Goal: Navigation & Orientation: Find specific page/section

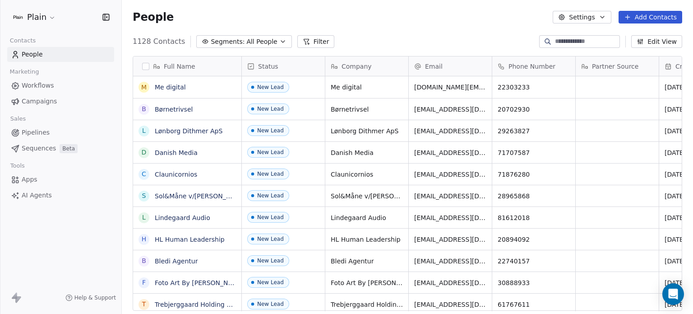
scroll to position [269, 564]
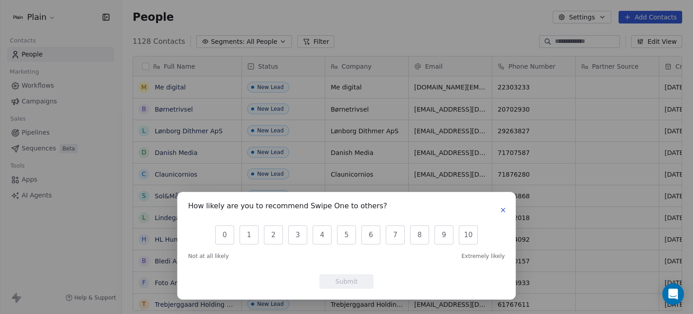
click at [503, 207] on icon "button" at bounding box center [503, 209] width 7 height 7
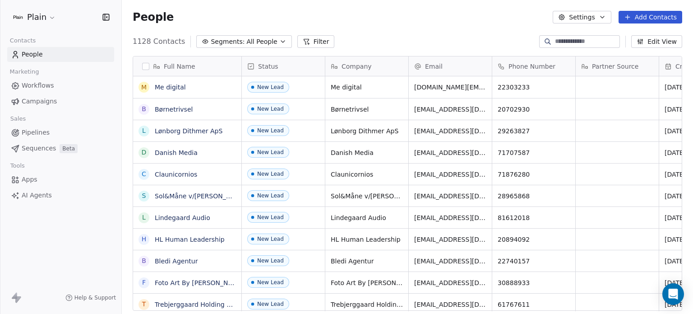
click at [36, 84] on span "Workflows" at bounding box center [38, 85] width 33 height 9
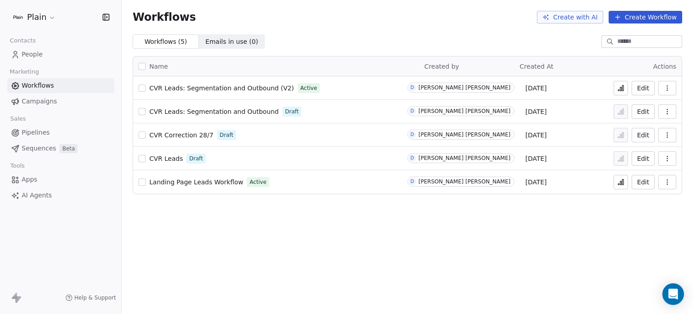
click at [47, 23] on html "Plain Contacts People Marketing Workflows Campaigns Sales Pipelines Sequences B…" at bounding box center [346, 157] width 693 height 314
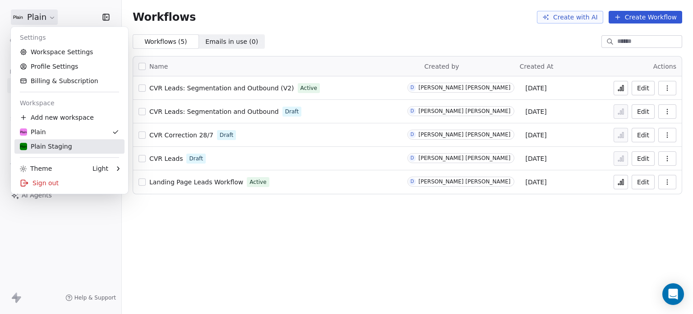
click at [79, 146] on div "Plain Staging" at bounding box center [69, 146] width 99 height 9
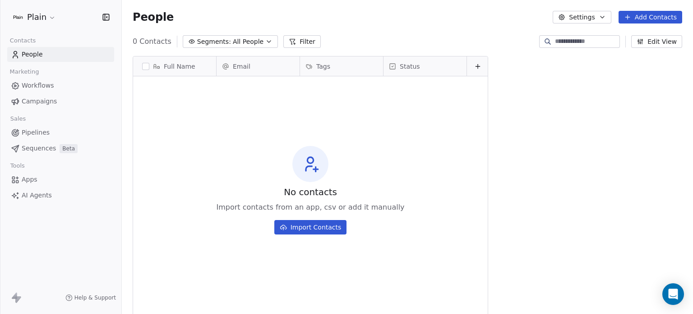
scroll to position [269, 564]
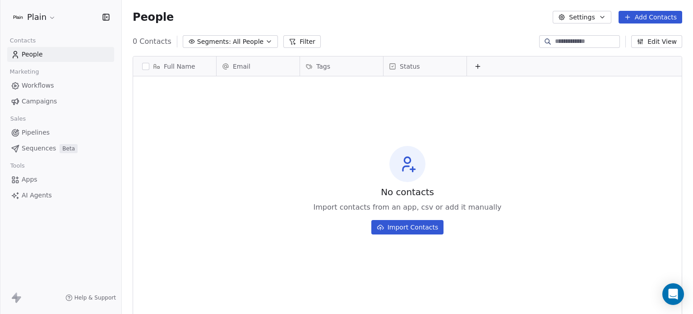
drag, startPoint x: 546, startPoint y: 65, endPoint x: 576, endPoint y: 65, distance: 29.8
click at [576, 65] on div at bounding box center [575, 65] width 216 height 19
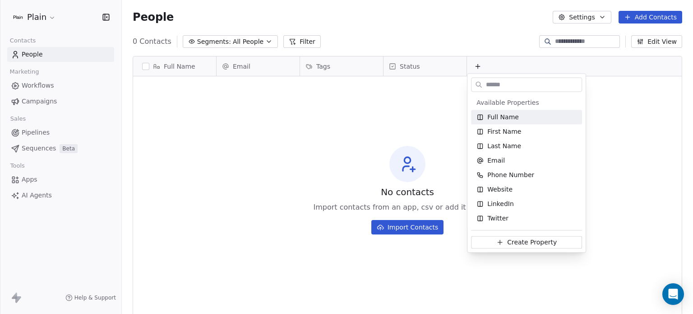
drag, startPoint x: 574, startPoint y: 65, endPoint x: 552, endPoint y: 67, distance: 22.7
click at [552, 67] on html "Plain Contacts People Marketing Workflows Campaigns Sales Pipelines Sequences B…" at bounding box center [346, 157] width 693 height 314
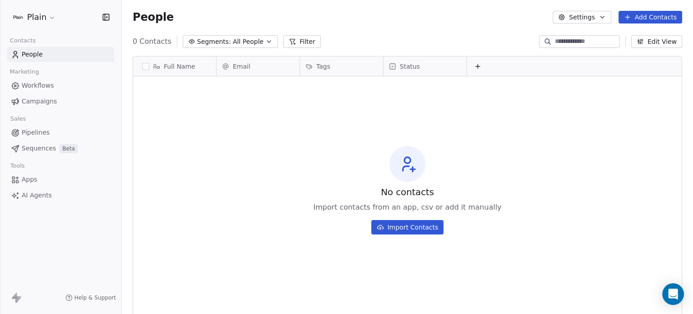
click at [49, 20] on html "Plain Contacts People Marketing Workflows Campaigns Sales Pipelines Sequences B…" at bounding box center [346, 157] width 693 height 314
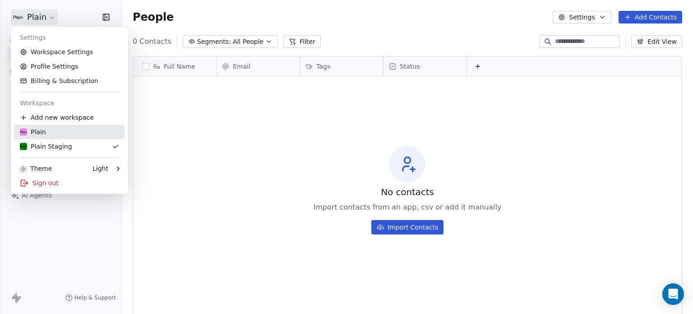
click at [78, 128] on div "Plain" at bounding box center [69, 131] width 99 height 9
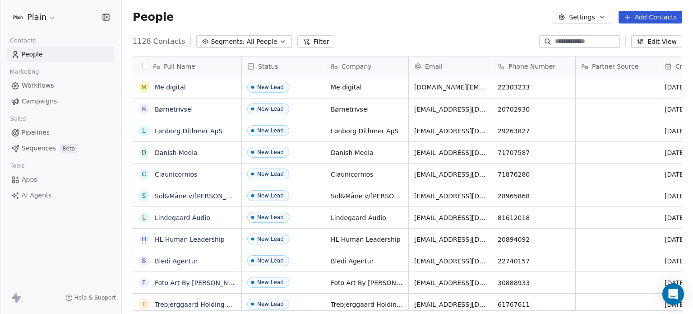
click at [45, 86] on span "Workflows" at bounding box center [38, 85] width 33 height 9
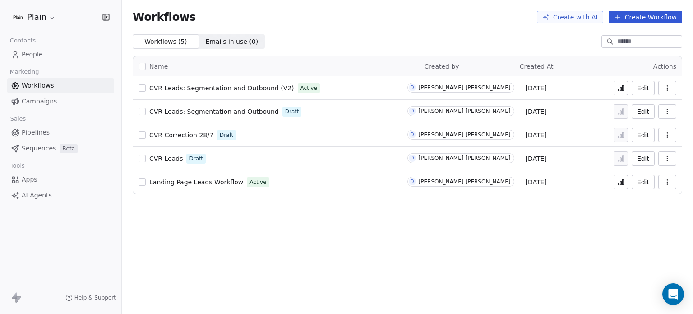
click at [44, 104] on span "Campaigns" at bounding box center [39, 101] width 35 height 9
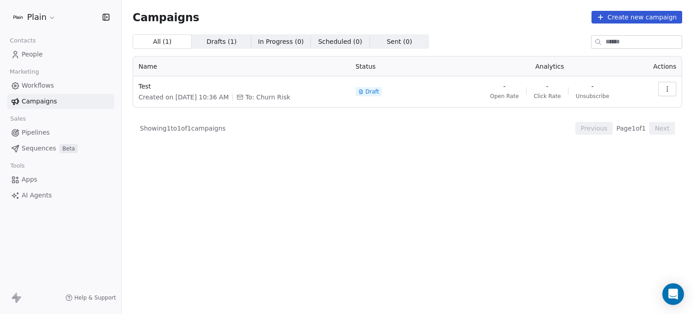
click at [48, 89] on span "Workflows" at bounding box center [38, 85] width 33 height 9
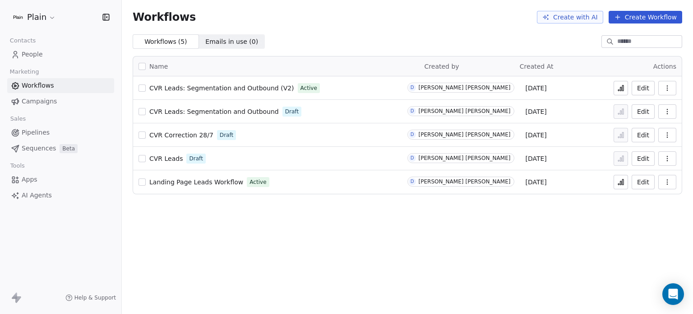
click at [47, 17] on html "Plain Contacts People Marketing Workflows Campaigns Sales Pipelines Sequences B…" at bounding box center [346, 157] width 693 height 314
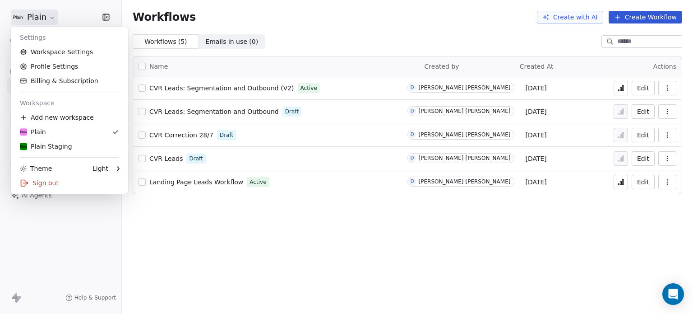
click at [47, 17] on html "Plain Contacts People Marketing Workflows Campaigns Sales Pipelines Sequences B…" at bounding box center [346, 157] width 693 height 314
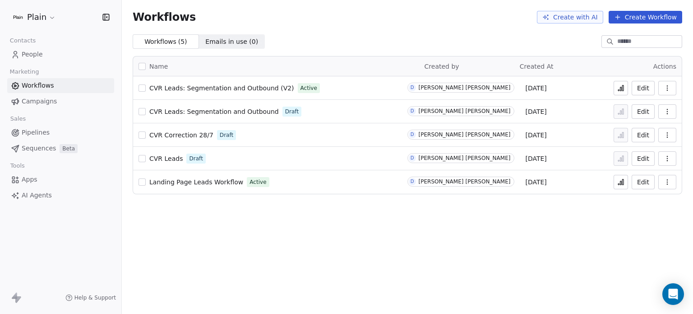
click at [44, 55] on link "People" at bounding box center [60, 54] width 107 height 15
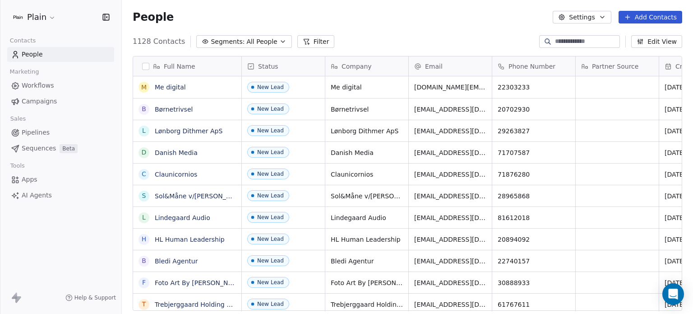
scroll to position [269, 564]
click at [594, 12] on button "Settings" at bounding box center [582, 17] width 58 height 13
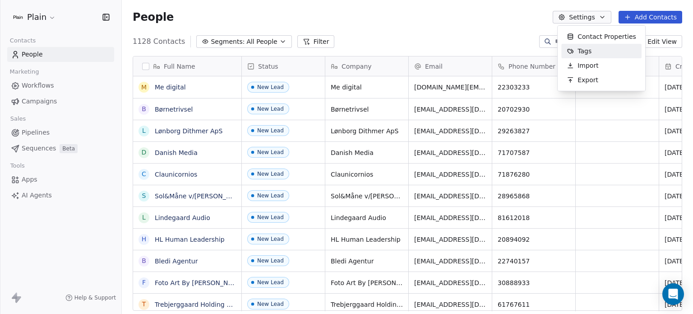
click at [584, 46] on div "Tags" at bounding box center [580, 51] width 36 height 14
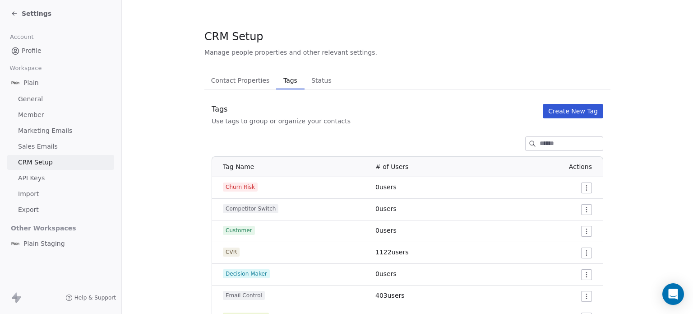
click at [324, 84] on span "Status" at bounding box center [322, 80] width 28 height 13
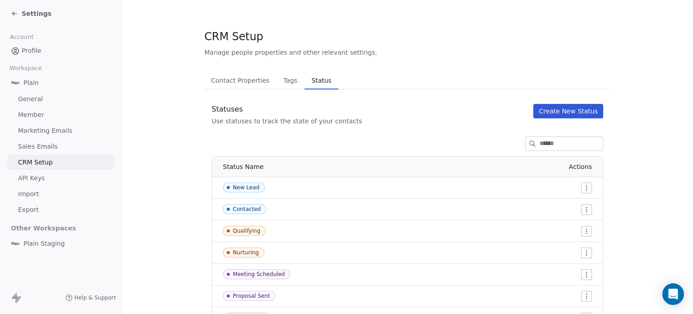
click at [42, 178] on span "API Keys" at bounding box center [31, 177] width 27 height 9
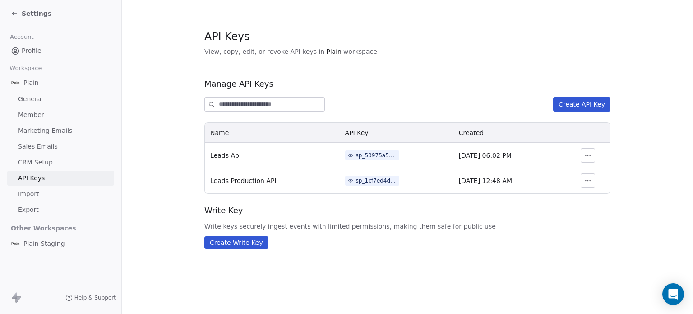
click at [37, 193] on span "Import" at bounding box center [28, 193] width 21 height 9
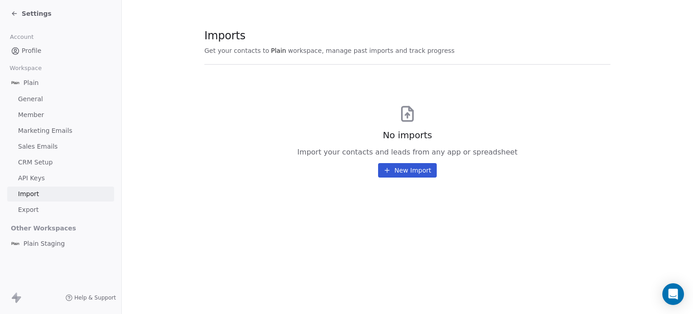
click at [42, 138] on link "Marketing Emails" at bounding box center [60, 130] width 107 height 15
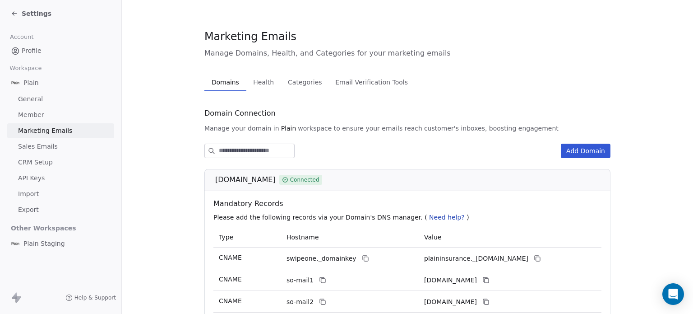
click at [54, 108] on link "Member" at bounding box center [60, 114] width 107 height 15
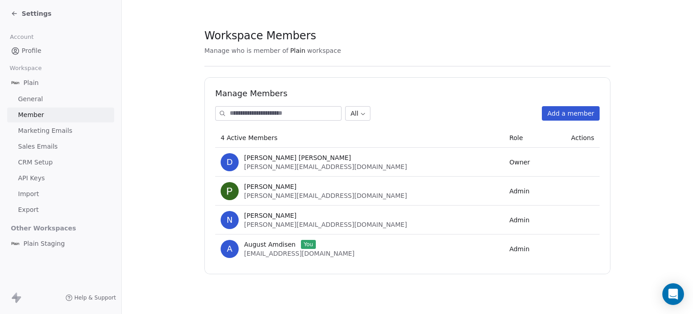
click at [39, 102] on span "General" at bounding box center [30, 98] width 25 height 9
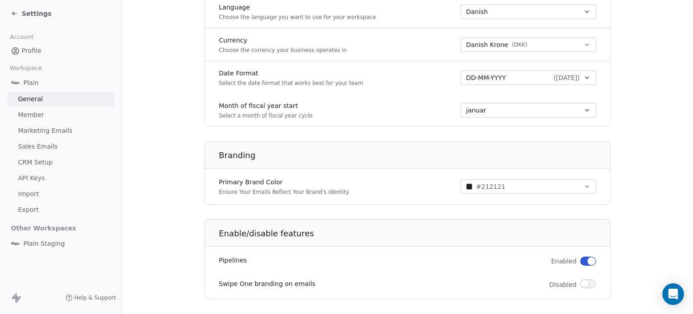
scroll to position [459, 0]
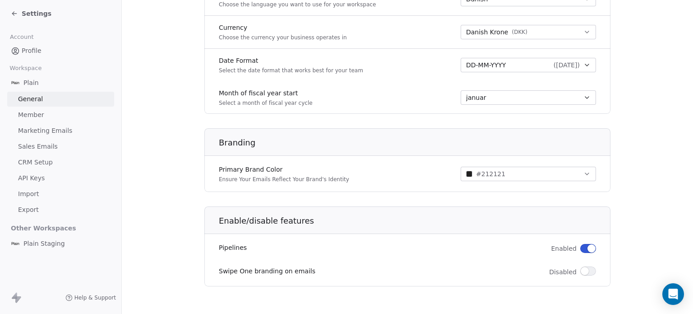
click at [48, 242] on span "Plain Staging" at bounding box center [44, 243] width 42 height 9
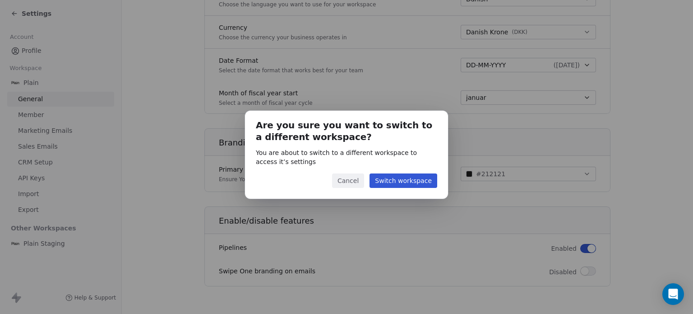
click at [358, 182] on button "Cancel" at bounding box center [348, 180] width 32 height 14
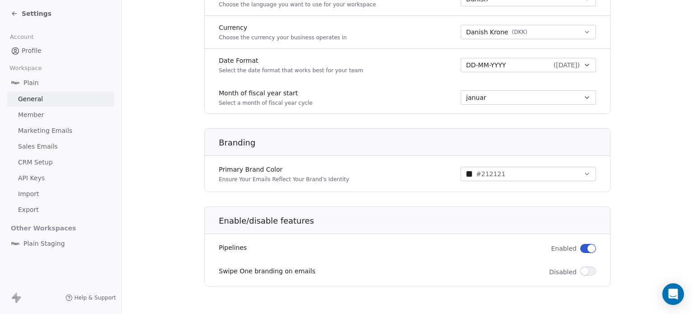
click at [16, 14] on icon at bounding box center [14, 13] width 7 height 7
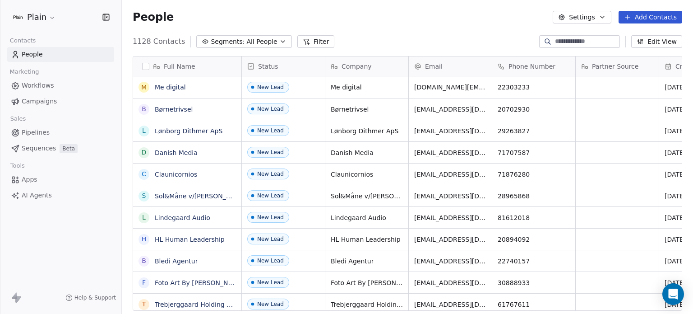
scroll to position [269, 564]
click at [48, 84] on span "Workflows" at bounding box center [38, 85] width 33 height 9
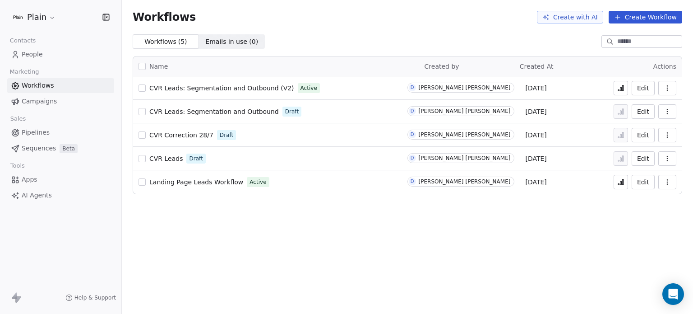
click at [49, 57] on link "People" at bounding box center [60, 54] width 107 height 15
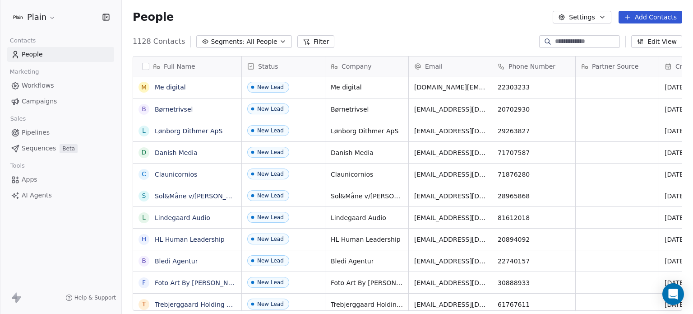
scroll to position [269, 564]
click at [45, 23] on html "Plain Contacts People Marketing Workflows Campaigns Sales Pipelines Sequences B…" at bounding box center [346, 157] width 693 height 314
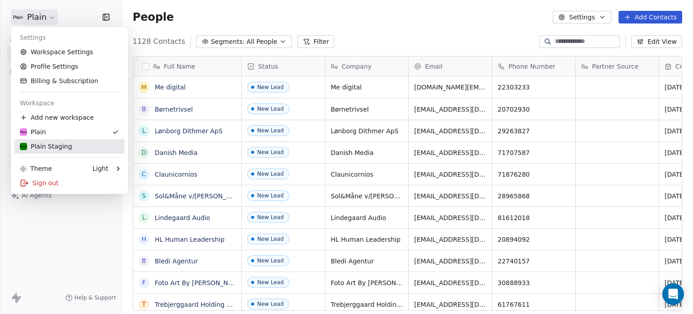
click at [61, 146] on div "Plain Staging" at bounding box center [46, 146] width 52 height 9
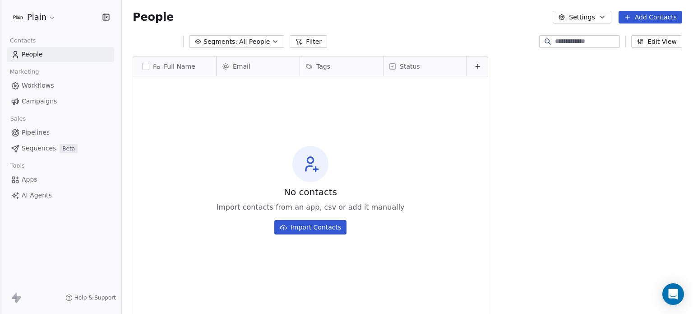
scroll to position [269, 564]
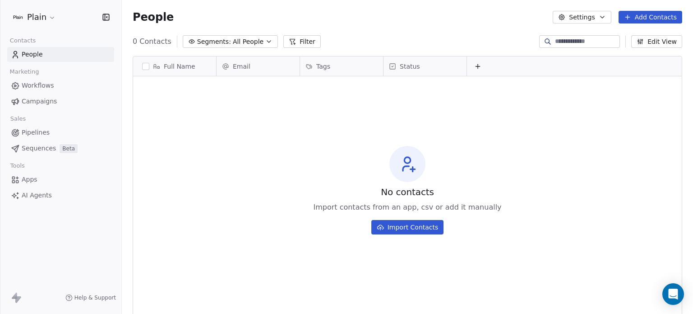
click at [54, 17] on html "Plain Contacts People Marketing Workflows Campaigns Sales Pipelines Sequences B…" at bounding box center [346, 157] width 693 height 314
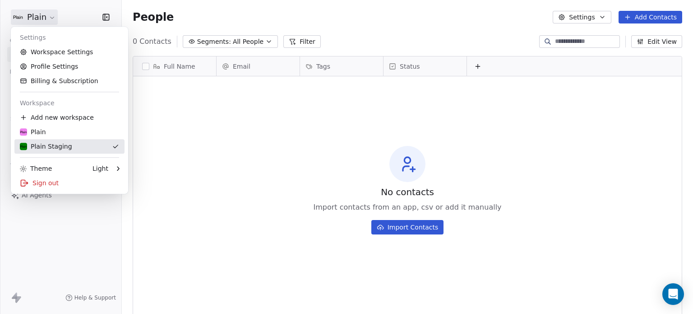
click at [66, 148] on div "Plain Staging" at bounding box center [46, 146] width 52 height 9
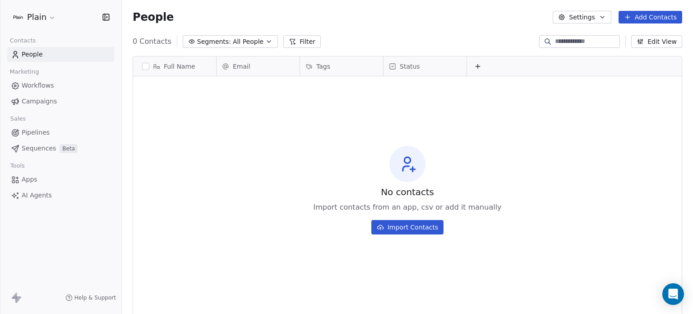
click at [40, 135] on span "Pipelines" at bounding box center [36, 132] width 28 height 9
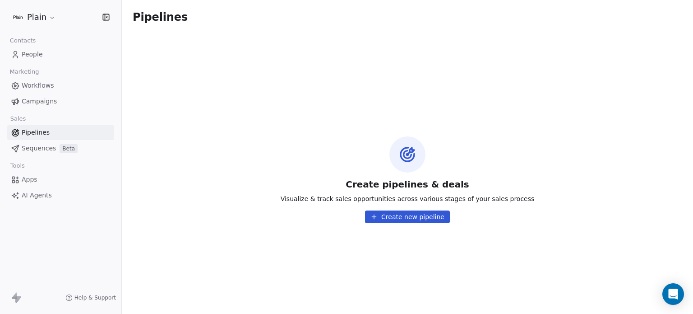
click at [52, 99] on span "Campaigns" at bounding box center [39, 101] width 35 height 9
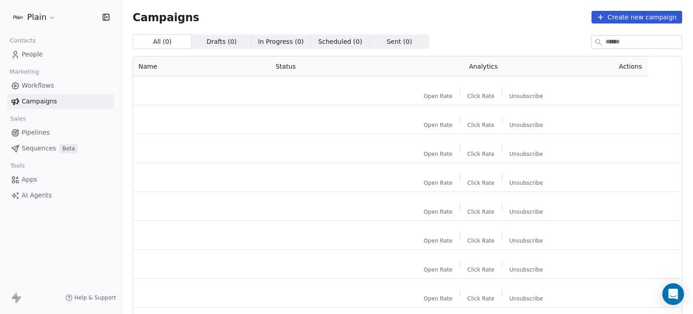
click at [52, 82] on span "Workflows" at bounding box center [38, 85] width 33 height 9
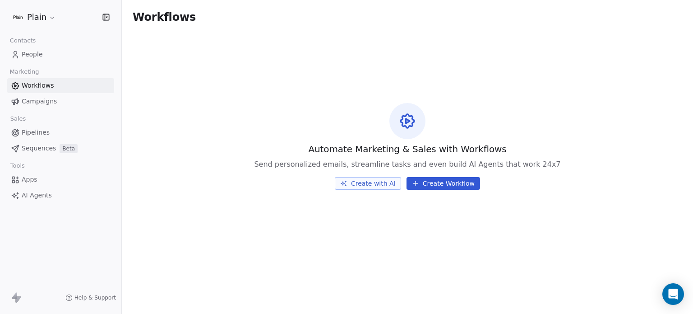
click at [51, 56] on link "People" at bounding box center [60, 54] width 107 height 15
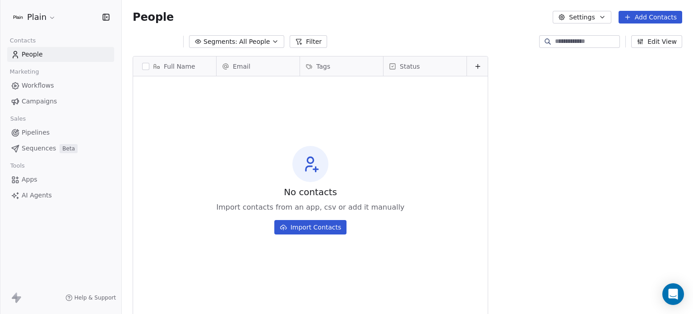
scroll to position [269, 564]
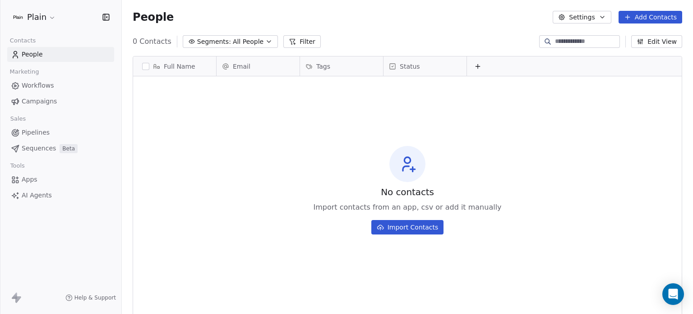
click at [381, 227] on icon at bounding box center [380, 226] width 7 height 7
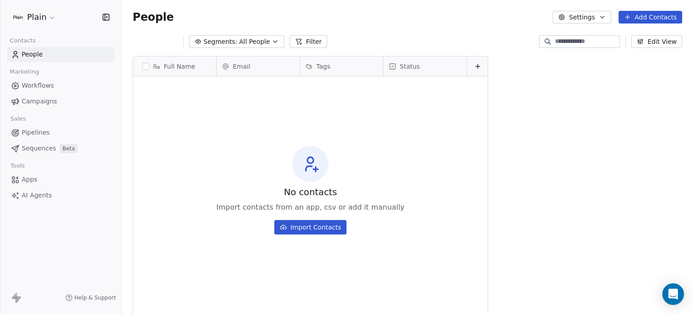
scroll to position [269, 564]
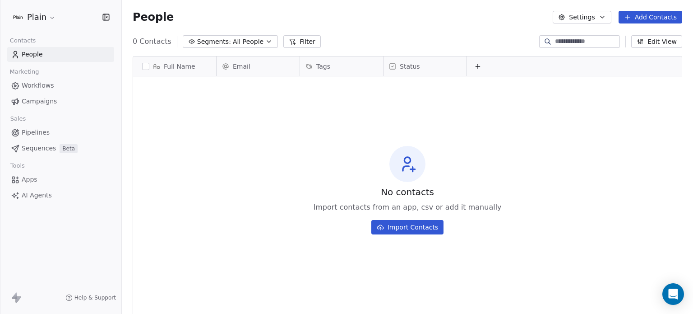
click at [639, 12] on button "Add Contacts" at bounding box center [651, 17] width 64 height 13
click at [632, 39] on span "Create new contact" at bounding box center [655, 36] width 62 height 9
click at [404, 123] on html "Plain Contacts People Marketing Workflows Campaigns Sales Pipelines Sequences B…" at bounding box center [346, 157] width 693 height 314
click at [38, 13] on html "Plain Contacts People Marketing Workflows Campaigns Sales Pipelines Sequences B…" at bounding box center [346, 157] width 693 height 314
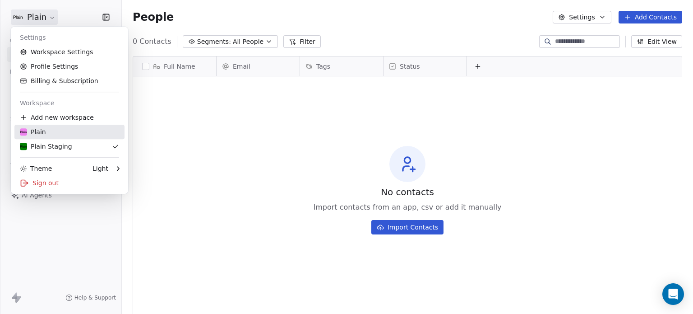
click at [62, 132] on div "Plain" at bounding box center [69, 131] width 99 height 9
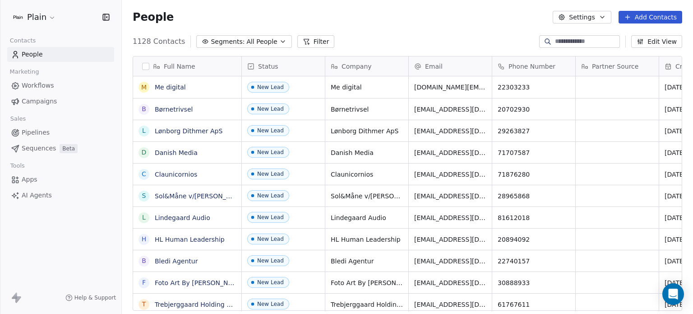
scroll to position [269, 564]
click at [45, 59] on link "People" at bounding box center [60, 54] width 107 height 15
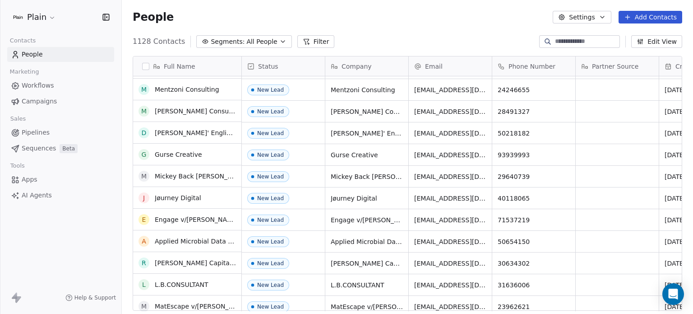
scroll to position [0, 0]
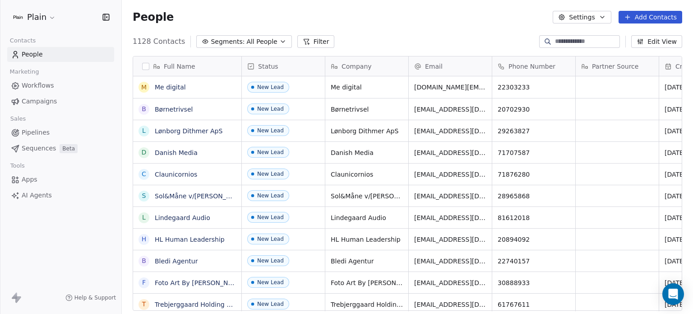
click at [56, 19] on div "Plain" at bounding box center [61, 17] width 100 height 13
click at [51, 19] on html "Plain Contacts People Marketing Workflows Campaigns Sales Pipelines Sequences B…" at bounding box center [346, 157] width 693 height 314
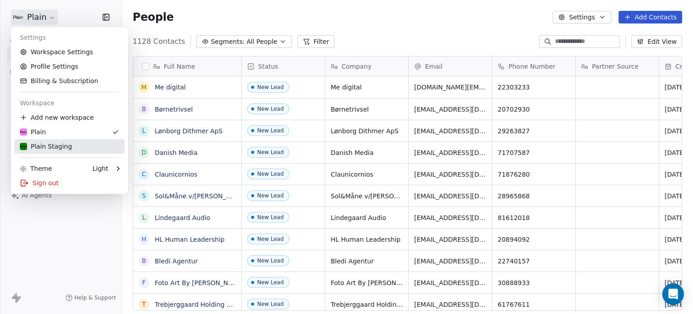
click at [49, 140] on link "Plain Staging" at bounding box center [69, 146] width 110 height 14
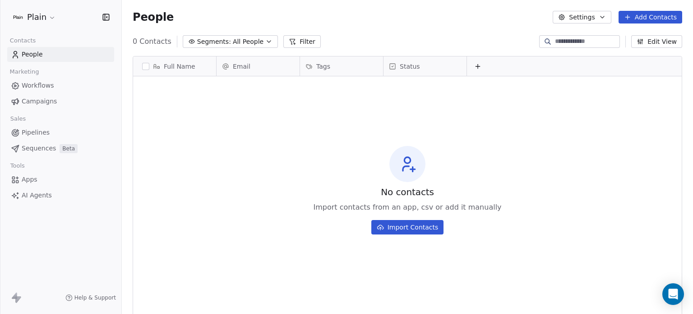
click at [45, 19] on html "Plain Contacts People Marketing Workflows Campaigns Sales Pipelines Sequences B…" at bounding box center [346, 157] width 693 height 314
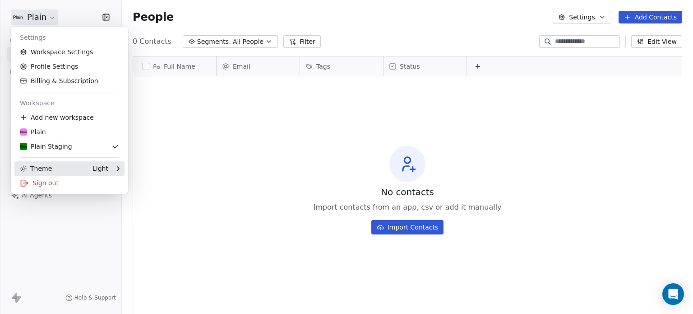
click at [63, 163] on div "Theme Light" at bounding box center [69, 168] width 110 height 14
click at [140, 167] on icon at bounding box center [137, 168] width 7 height 7
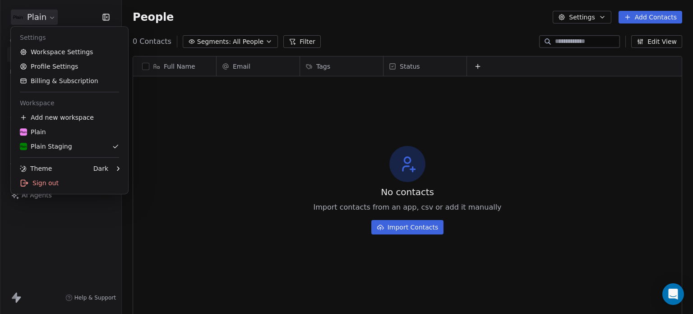
click at [186, 151] on html "Plain Contacts People Marketing Workflows Campaigns Sales Pipelines Sequences B…" at bounding box center [346, 157] width 693 height 314
